Goal: Navigation & Orientation: Find specific page/section

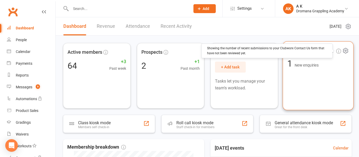
click at [337, 50] on icon at bounding box center [338, 51] width 5 height 5
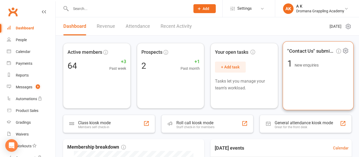
click at [345, 51] on icon at bounding box center [345, 51] width 7 height 7
click at [328, 85] on div ""Contact Us" submissions 1 New enquiries" at bounding box center [318, 76] width 71 height 69
click at [294, 64] on span "1" at bounding box center [290, 64] width 7 height 11
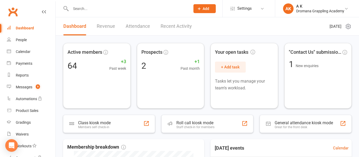
click at [176, 30] on link "Recent Activity" at bounding box center [176, 26] width 31 height 18
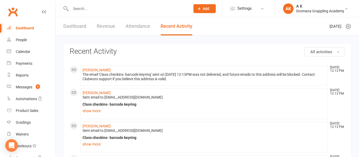
click at [135, 30] on link "Attendance" at bounding box center [138, 26] width 24 height 18
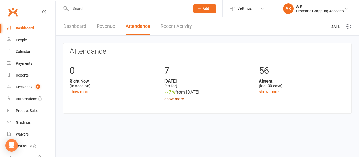
click at [168, 100] on link "show more" at bounding box center [174, 99] width 20 height 5
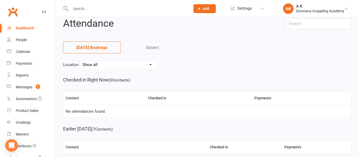
scroll to position [6, 0]
click at [24, 28] on div "Dashboard" at bounding box center [25, 28] width 18 height 4
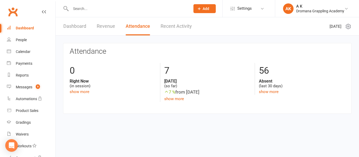
click at [79, 28] on link "Dashboard" at bounding box center [74, 26] width 23 height 18
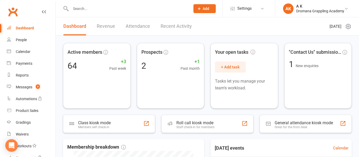
scroll to position [2, 0]
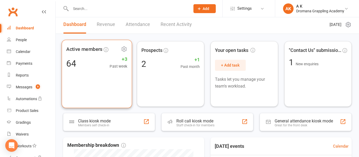
click at [111, 65] on span "Past week" at bounding box center [119, 66] width 18 height 6
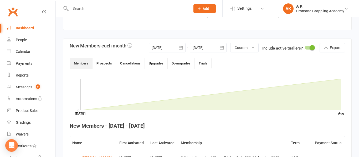
scroll to position [184, 0]
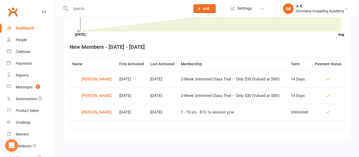
click at [29, 27] on div "Dashboard" at bounding box center [25, 28] width 18 height 4
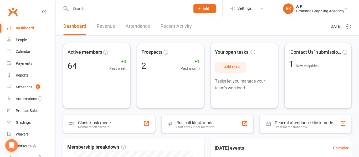
click at [19, 29] on div "Dashboard" at bounding box center [25, 28] width 18 height 4
